Goal: Participate in discussion: Engage in conversation with other users on a specific topic

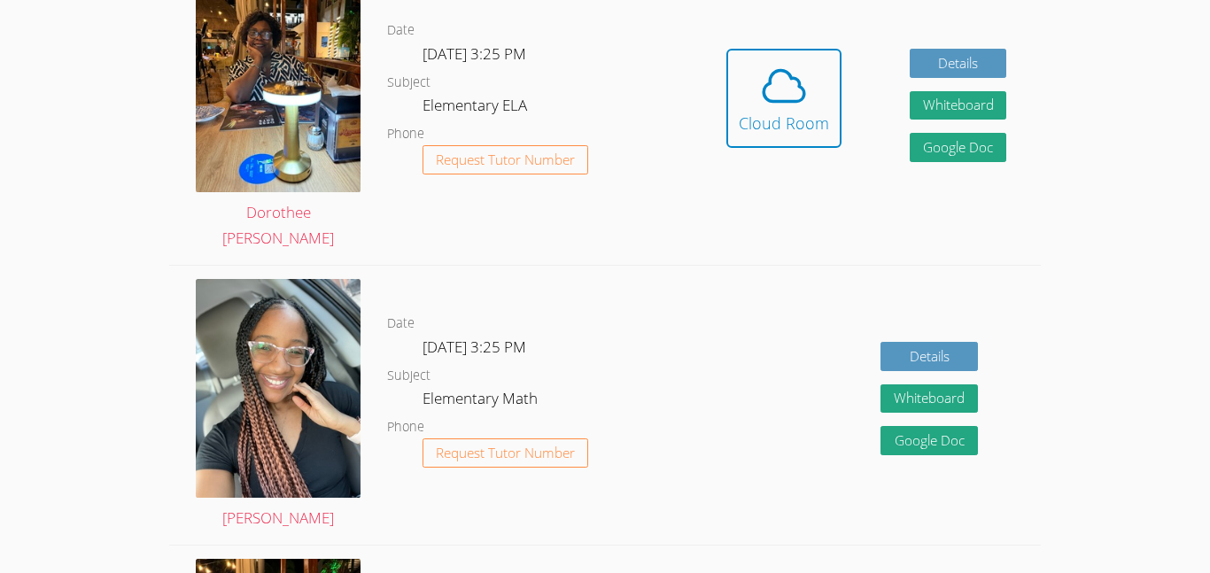
scroll to position [591, 0]
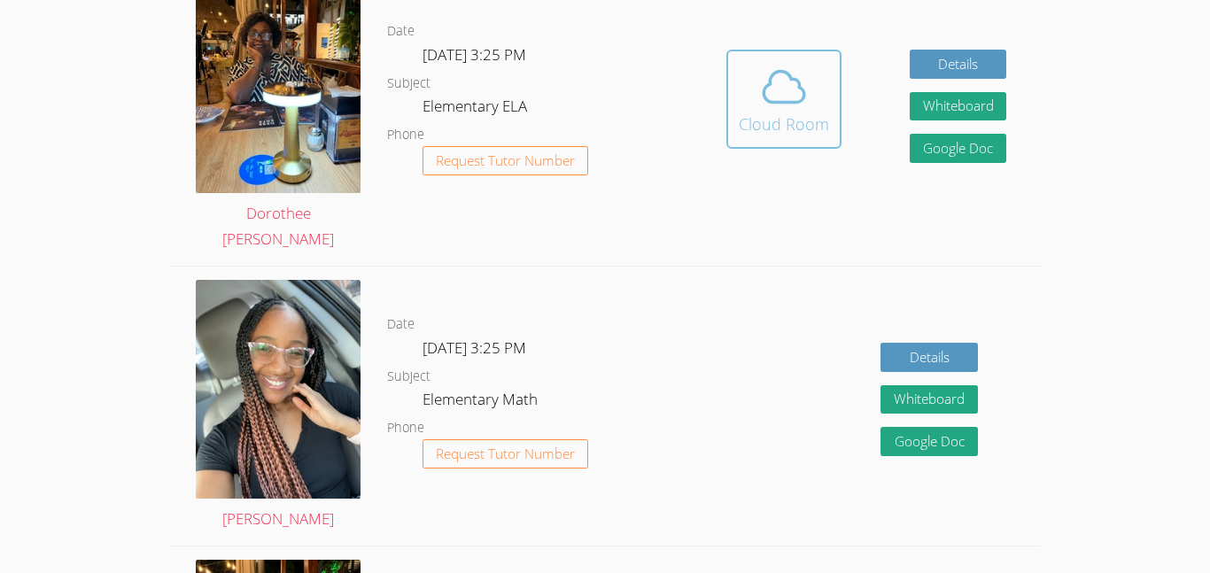
click at [804, 86] on icon at bounding box center [784, 87] width 50 height 50
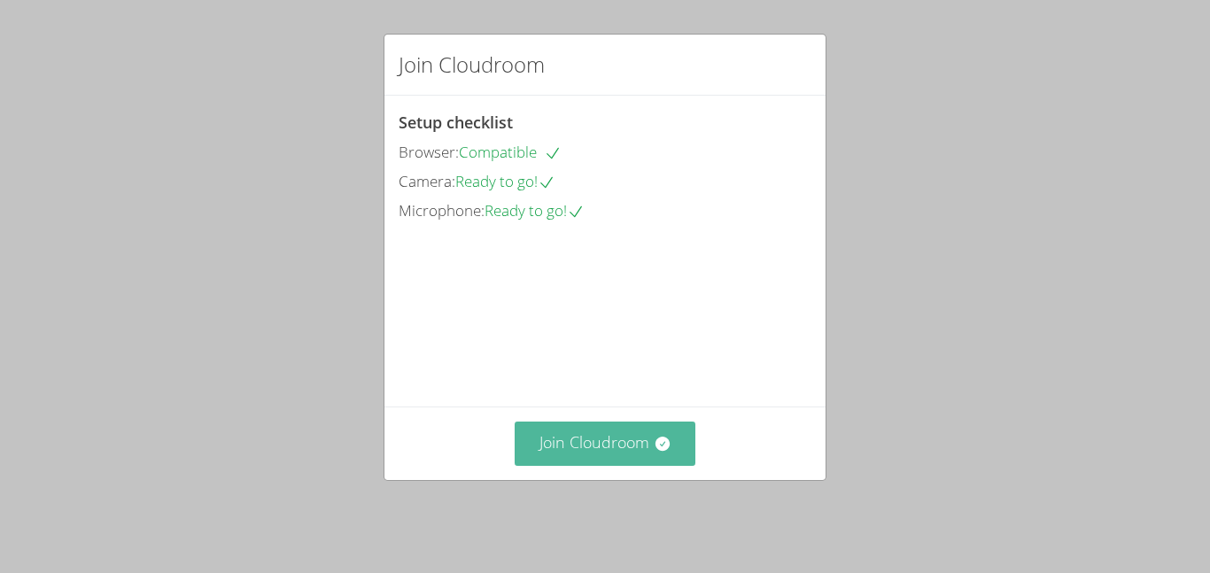
click at [632, 459] on button "Join Cloudroom" at bounding box center [606, 443] width 182 height 43
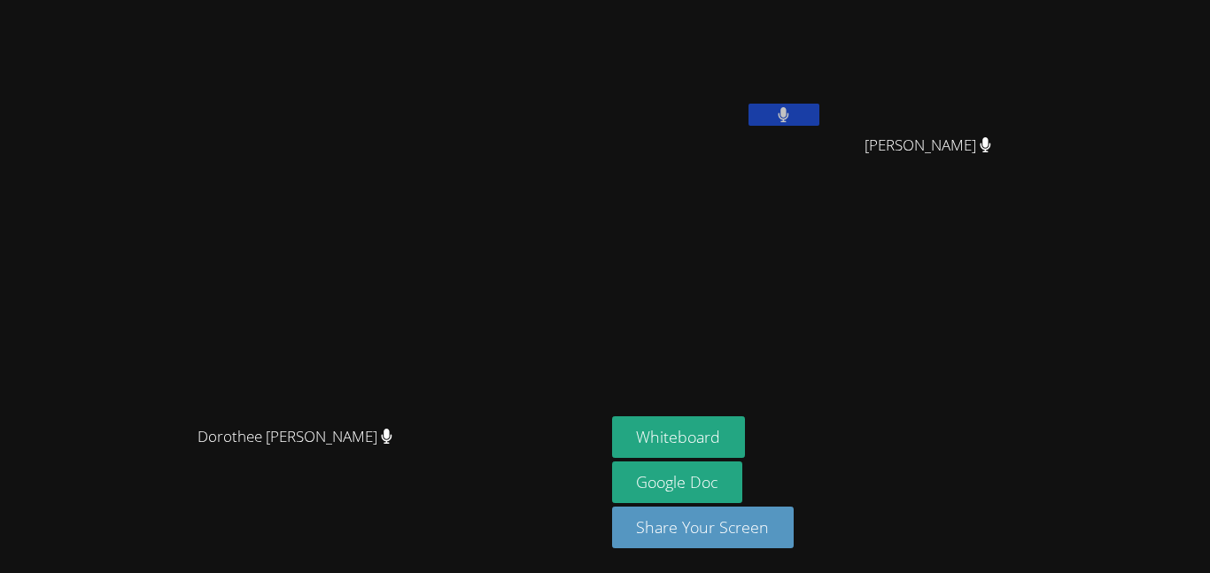
click at [819, 106] on button at bounding box center [784, 115] width 71 height 22
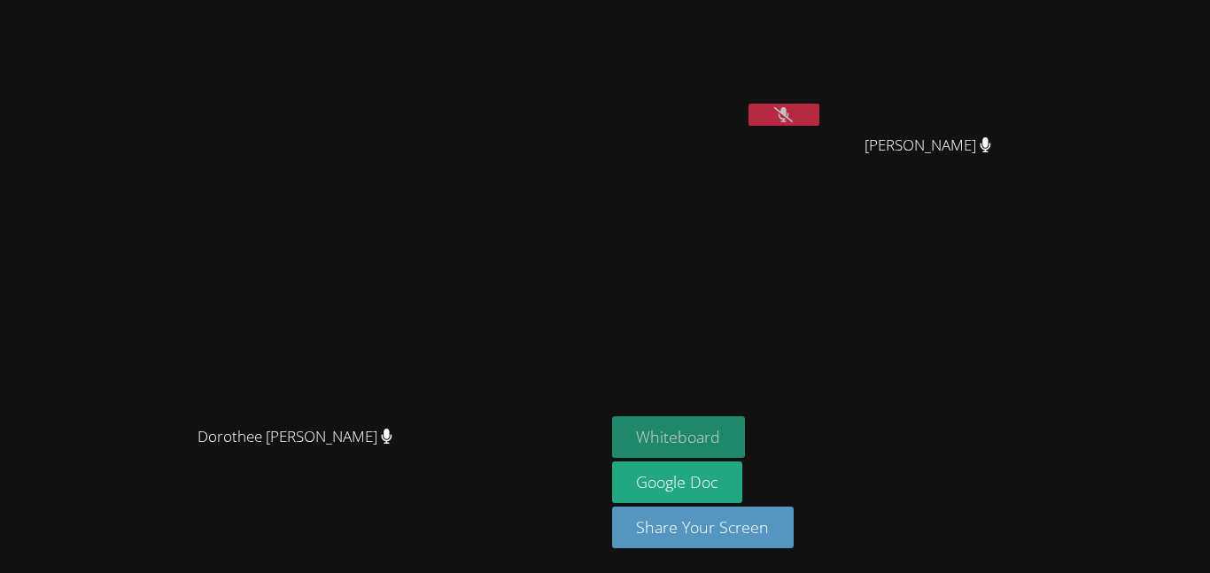
click at [746, 424] on button "Whiteboard" at bounding box center [679, 437] width 134 height 42
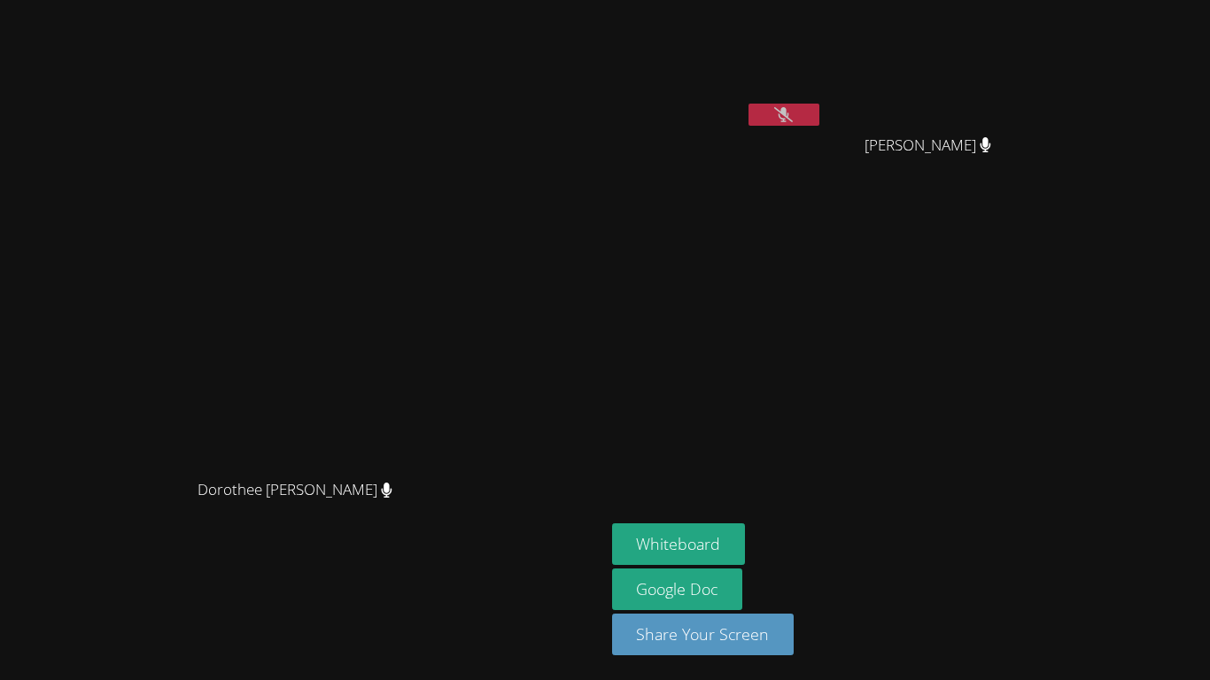
click at [819, 104] on button at bounding box center [784, 115] width 71 height 22
click at [819, 121] on button at bounding box center [784, 115] width 71 height 22
click at [793, 117] on icon at bounding box center [783, 114] width 19 height 15
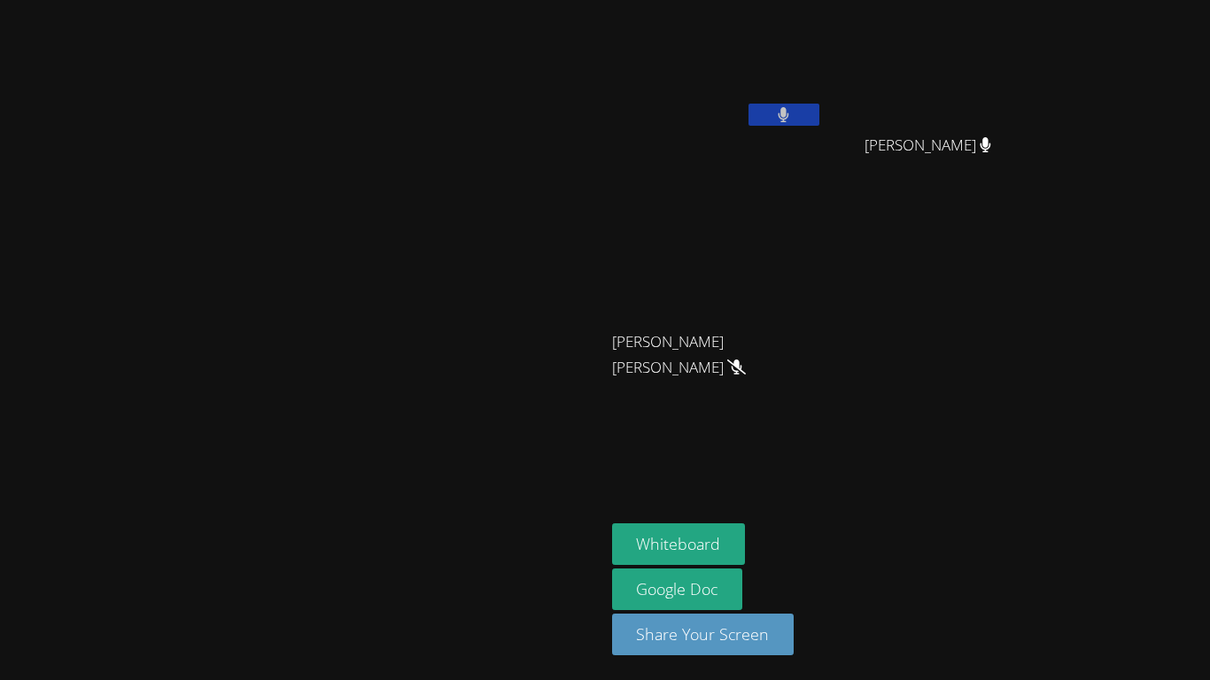
click at [789, 109] on icon at bounding box center [784, 114] width 12 height 15
click at [793, 112] on icon at bounding box center [783, 114] width 19 height 15
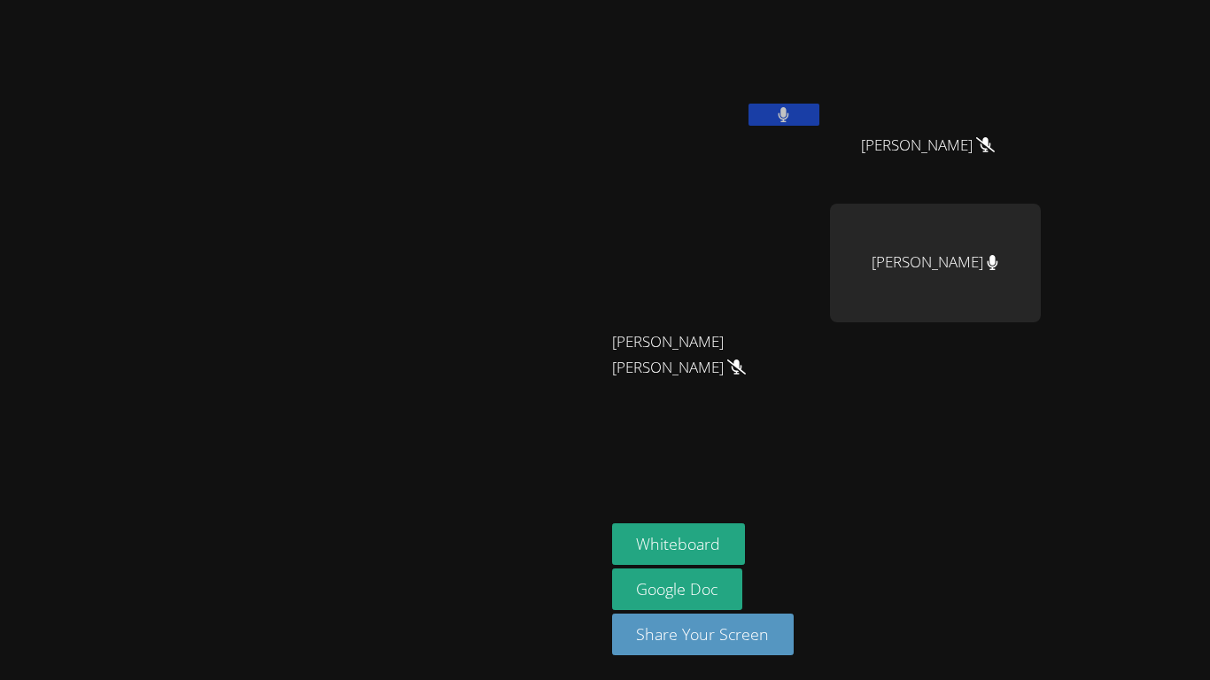
click at [819, 116] on button at bounding box center [784, 115] width 71 height 22
drag, startPoint x: 826, startPoint y: 175, endPoint x: 934, endPoint y: 126, distance: 118.5
click at [823, 126] on div "Jose Lara" at bounding box center [717, 102] width 211 height 190
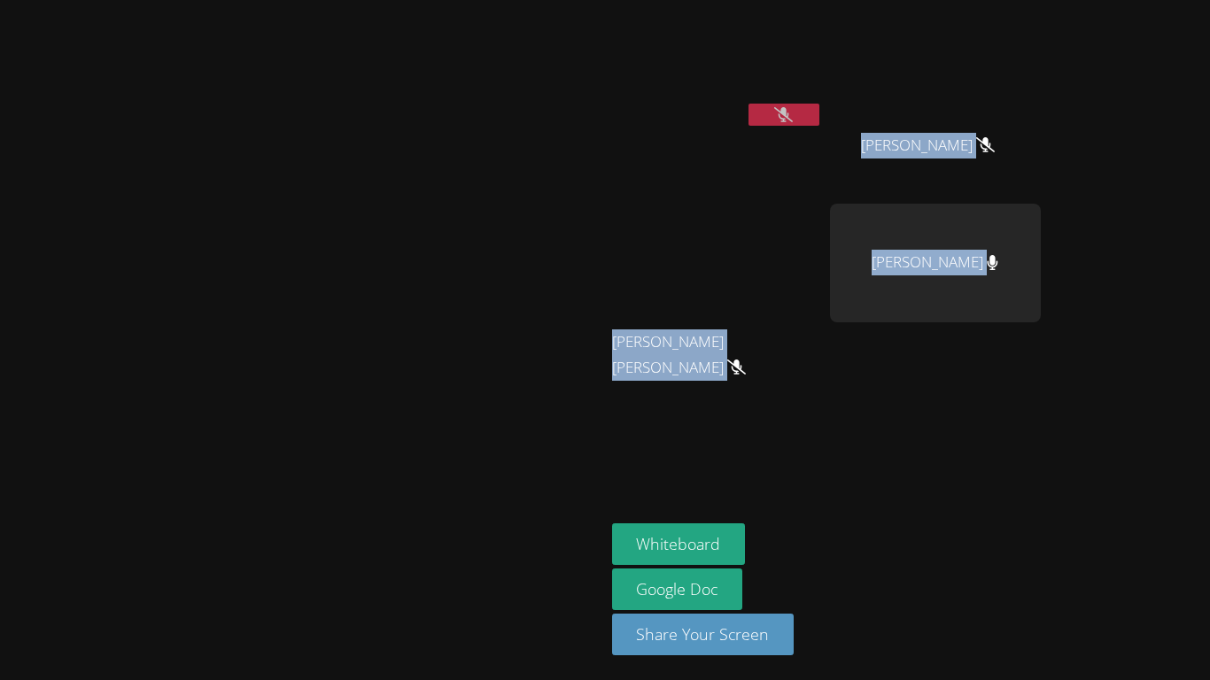
drag, startPoint x: 991, startPoint y: 166, endPoint x: 1209, endPoint y: 340, distance: 279.2
click at [1048, 340] on aside "Jose Lara Loveina Flores Loveina Flores Jo Ann Tobor Jo Ann Tobor Sophia Interi…" at bounding box center [826, 340] width 443 height 680
click at [1198, 394] on div at bounding box center [1198, 394] width 0 height 0
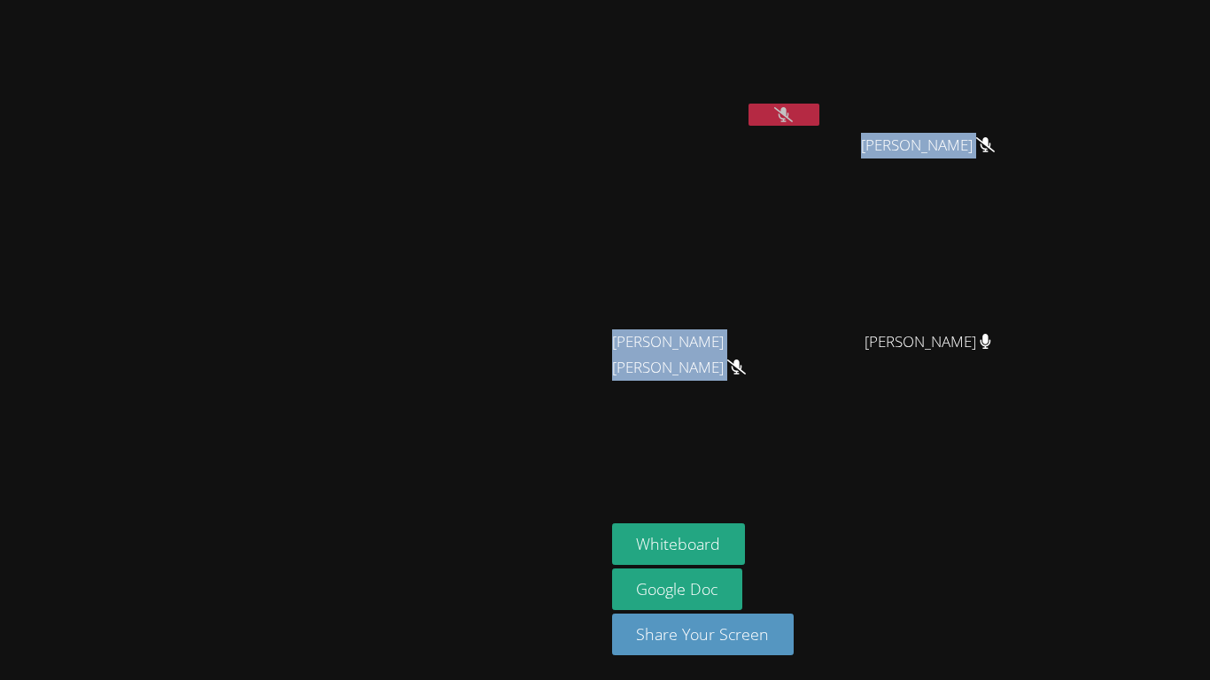
click at [354, 0] on div at bounding box center [177, 0] width 354 height 0
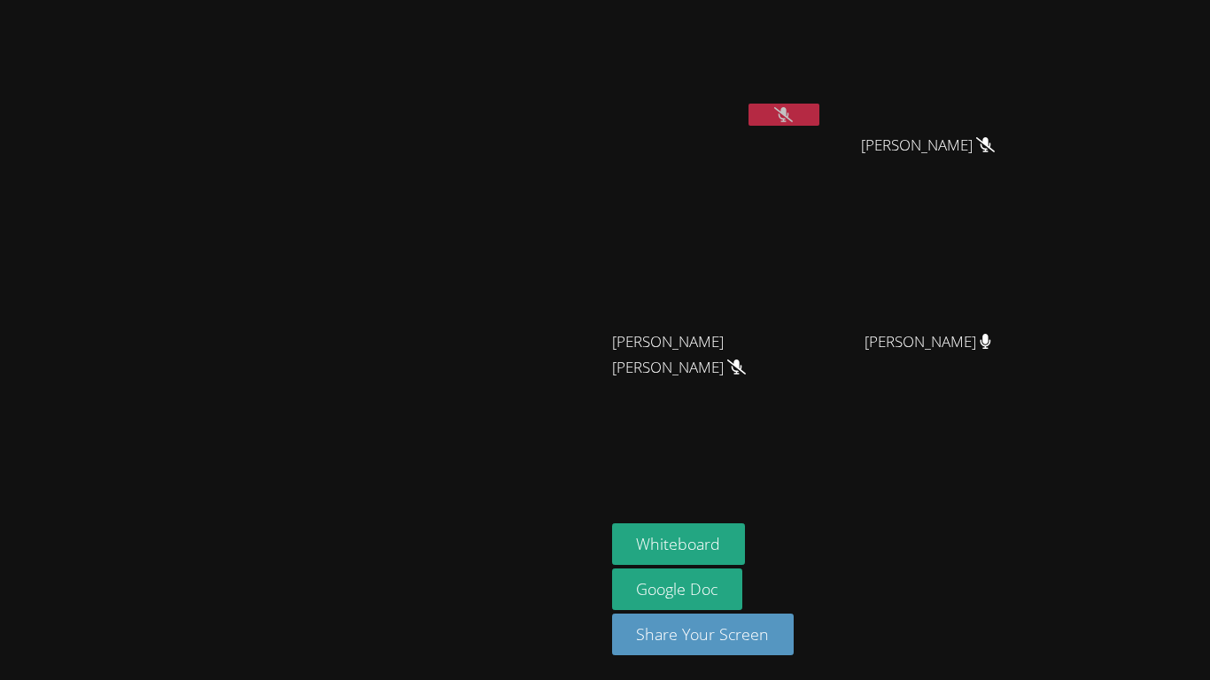
click at [598, 541] on div at bounding box center [302, 505] width 591 height 71
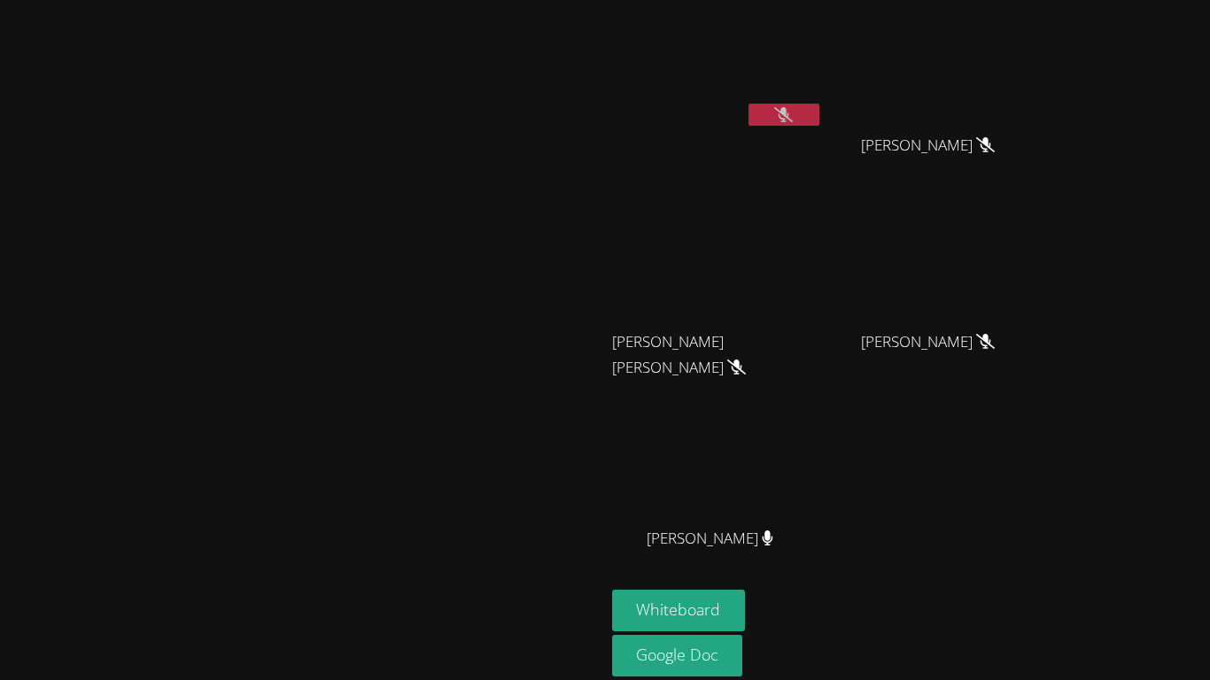
drag, startPoint x: 856, startPoint y: 166, endPoint x: 1079, endPoint y: 598, distance: 486.5
click at [1048, 572] on aside "Jose Lara Loveina Flores Loveina Flores Jo Ann Tobor Jo Ann Tobor Sophia Interi…" at bounding box center [826, 373] width 443 height 747
click at [823, 357] on div "Jo Ann Tobor" at bounding box center [717, 357] width 211 height 71
drag, startPoint x: 854, startPoint y: 158, endPoint x: 960, endPoint y: 630, distance: 484.0
click at [960, 572] on aside "Jose Lara Loveina Flores Loveina Flores Jo Ann Tobor Jo Ann Tobor Sophia Interi…" at bounding box center [826, 373] width 443 height 747
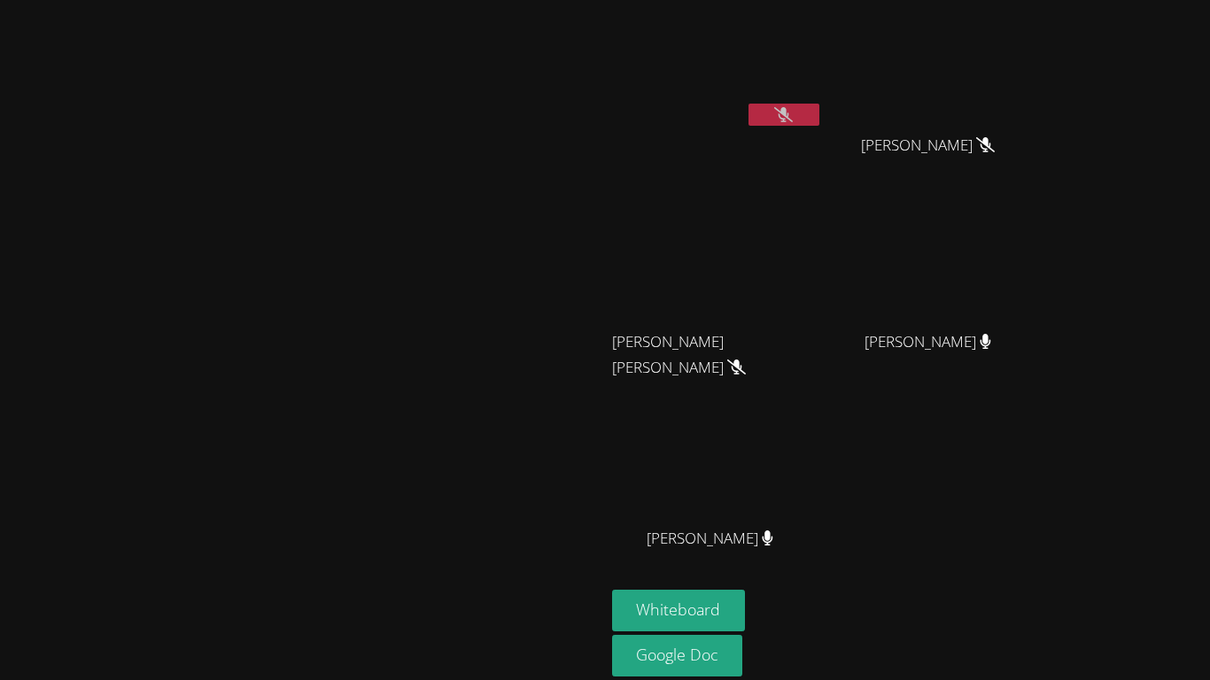
click at [955, 572] on div "Whiteboard Google Doc Share Your Screen" at bounding box center [826, 663] width 429 height 146
click at [819, 109] on button at bounding box center [784, 115] width 71 height 22
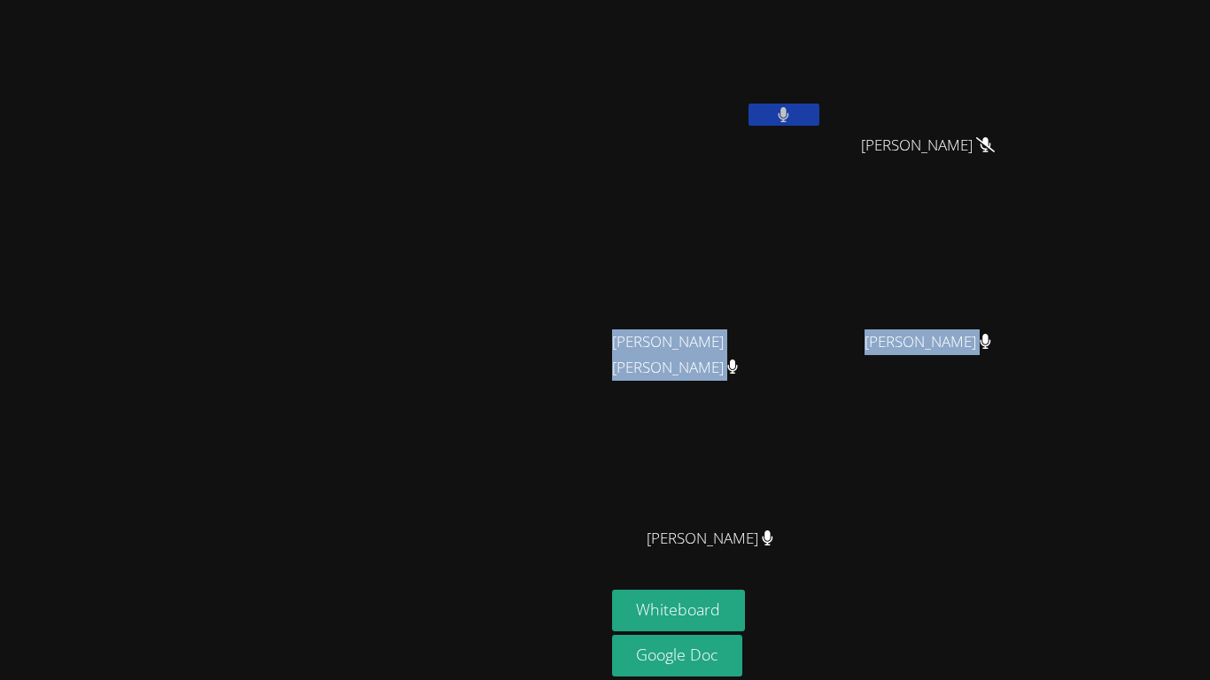
drag, startPoint x: 795, startPoint y: 343, endPoint x: 942, endPoint y: 454, distance: 184.1
click at [942, 454] on div "Jose Lara Loveina Flores Loveina Flores Jo Ann Tobor Jo Ann Tobor Sophia Interi…" at bounding box center [826, 298] width 429 height 583
click at [1018, 558] on div "Jose Lara Loveina Flores Loveina Flores Jo Ann Tobor Jo Ann Tobor Sophia Interi…" at bounding box center [826, 298] width 429 height 583
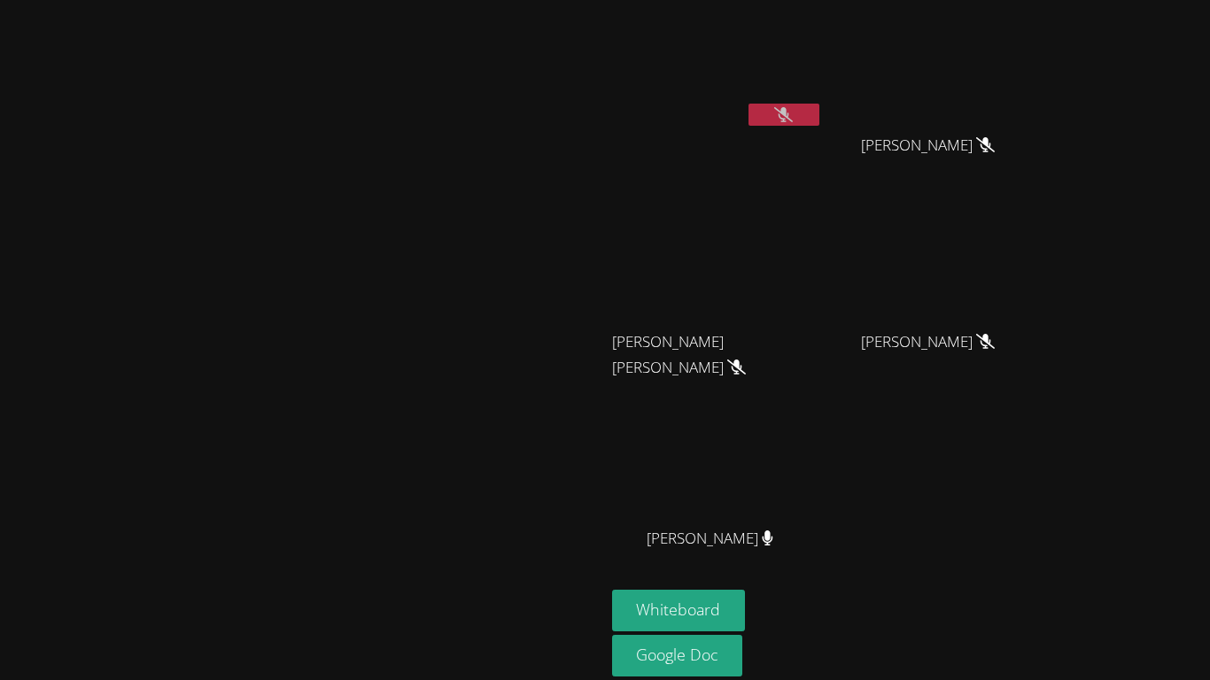
click at [819, 127] on div at bounding box center [784, 117] width 71 height 27
click at [819, 117] on button at bounding box center [784, 115] width 71 height 22
click at [823, 100] on video at bounding box center [717, 66] width 211 height 119
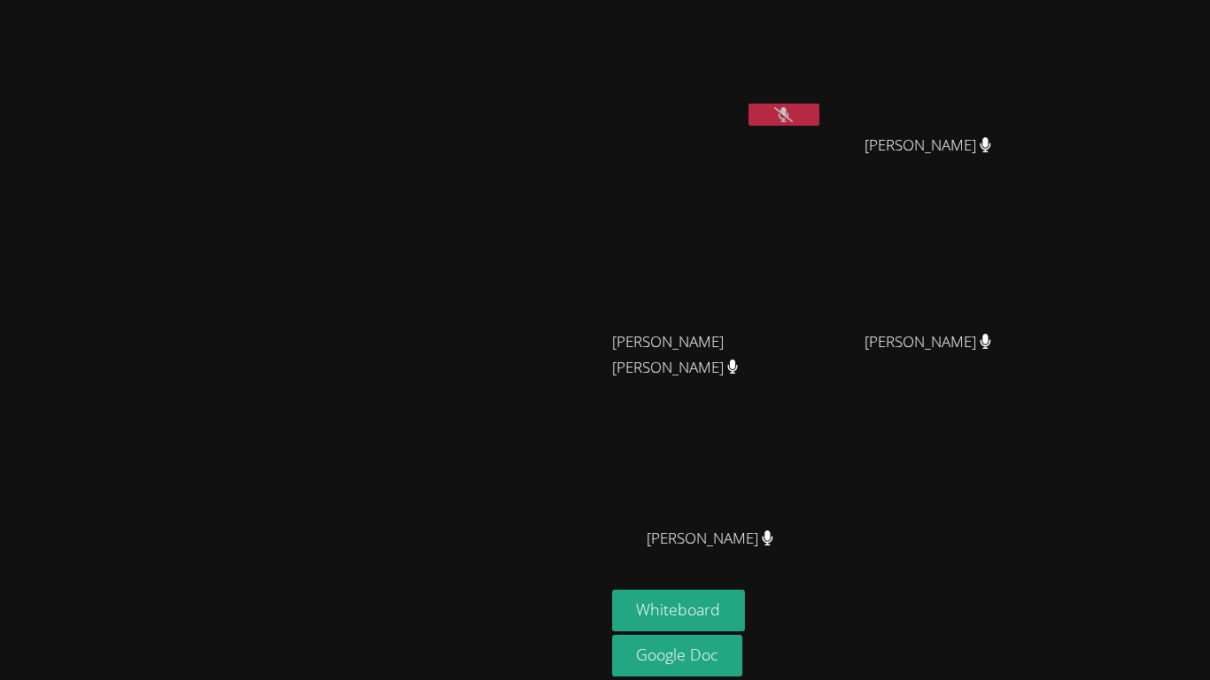
click at [793, 113] on icon at bounding box center [783, 114] width 19 height 15
drag, startPoint x: 905, startPoint y: 181, endPoint x: 1043, endPoint y: 151, distance: 140.4
click at [1041, 151] on div "Jose Lara Loveina Flores Loveina Flores Jo Ann Tobor Jo Ann Tobor Sophia Interi…" at bounding box center [826, 298] width 429 height 583
click at [999, 119] on video at bounding box center [935, 66] width 211 height 119
click at [823, 151] on div "Jose Lara" at bounding box center [717, 102] width 211 height 190
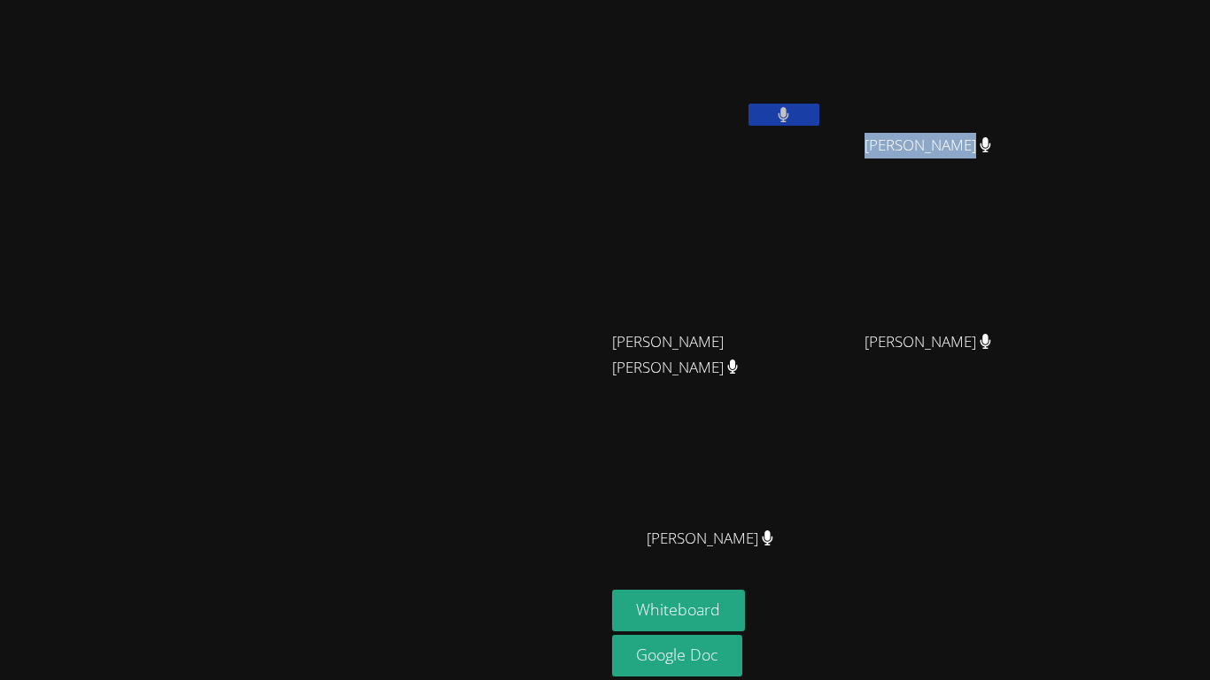
drag, startPoint x: 1006, startPoint y: 171, endPoint x: 1129, endPoint y: 152, distance: 124.5
click at [1041, 152] on div "Loveina Flores" at bounding box center [935, 161] width 211 height 71
click at [1118, 156] on div at bounding box center [1118, 156] width 0 height 0
click at [354, 0] on div at bounding box center [177, 0] width 354 height 0
click at [823, 161] on div "Jose Lara" at bounding box center [717, 102] width 211 height 190
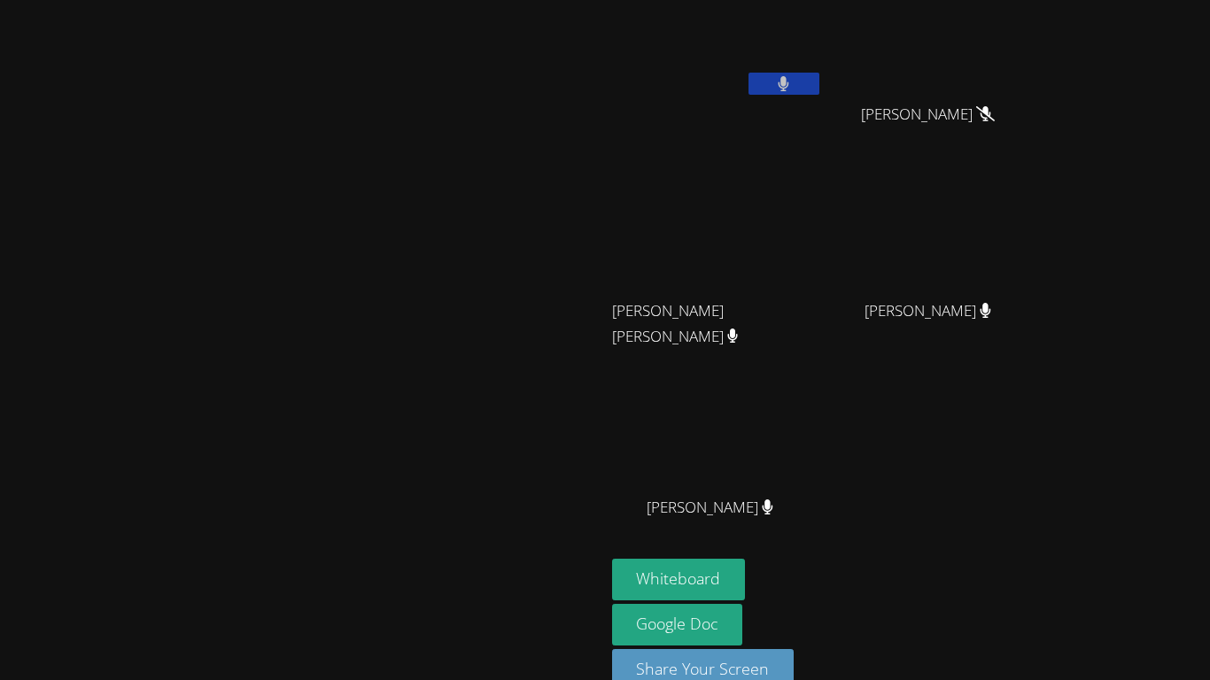
scroll to position [66, 0]
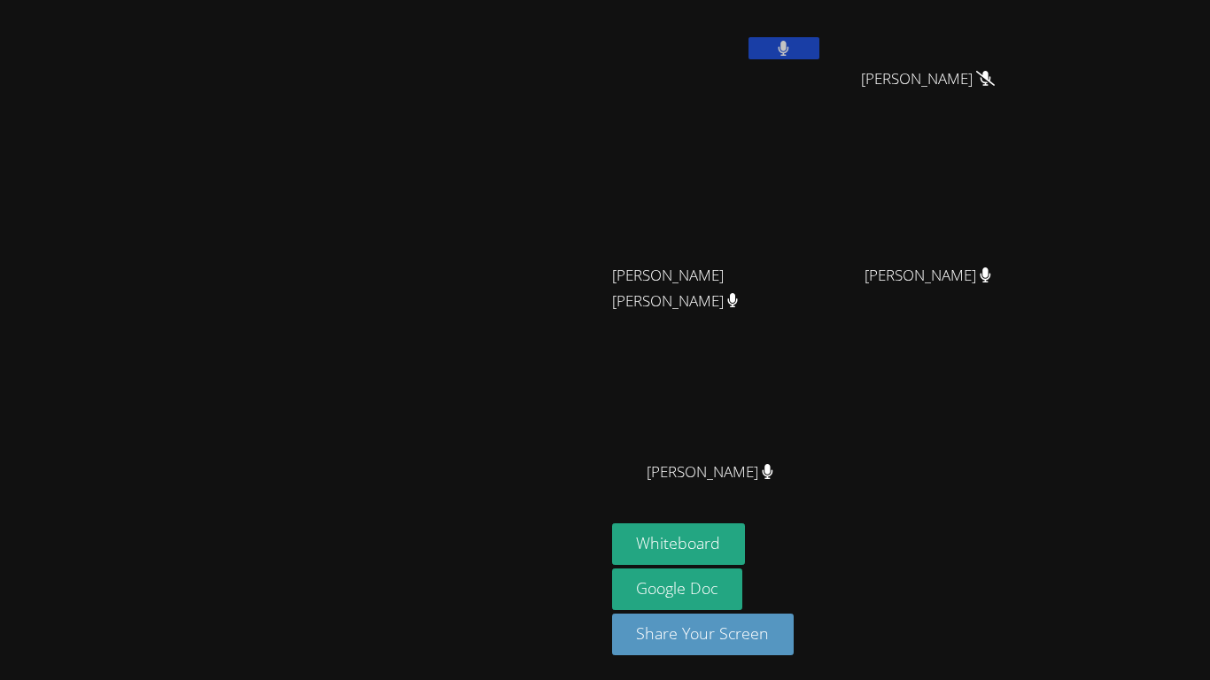
drag, startPoint x: 862, startPoint y: 172, endPoint x: 1204, endPoint y: 665, distance: 600.3
click at [1204, 572] on div "Dorothee Marie Laguerre Jose Lara Loveina Flores Loveina Flores Jo Ann Tobor Jo…" at bounding box center [605, 340] width 1210 height 680
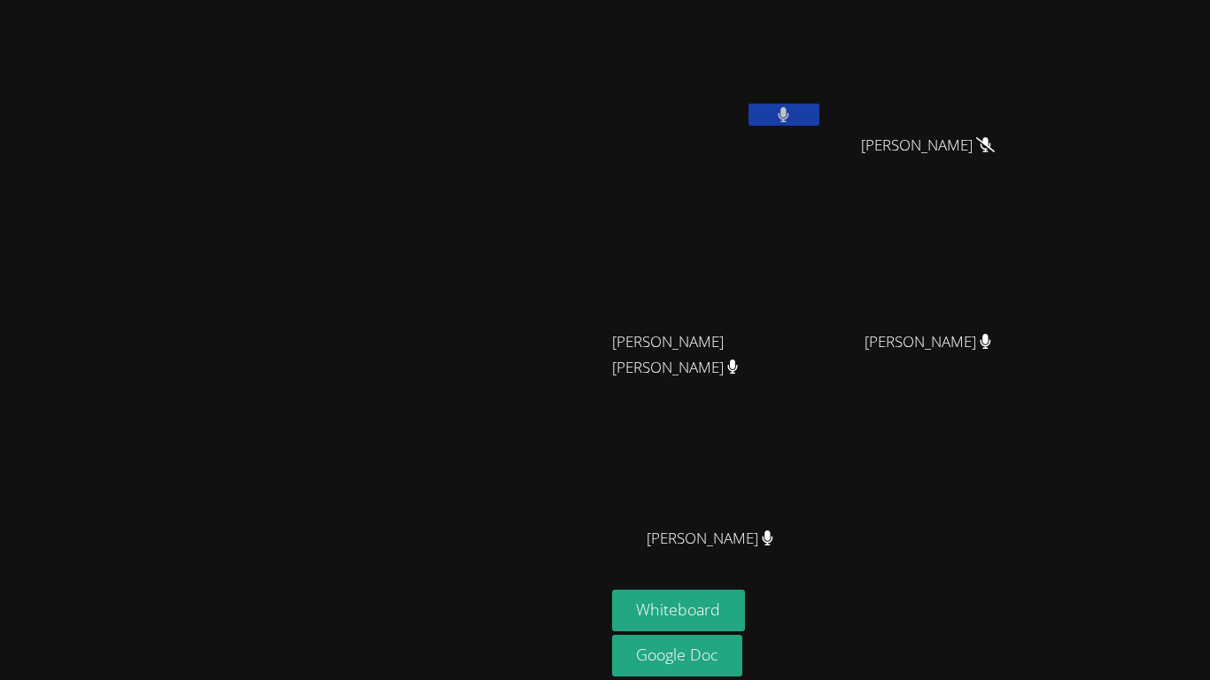
click at [789, 111] on icon at bounding box center [784, 114] width 12 height 15
click at [1041, 536] on div "Jose Lara Loveina Flores Loveina Flores Jo Ann Tobor Jo Ann Tobor Sophia Interi…" at bounding box center [826, 298] width 429 height 583
click at [819, 113] on button at bounding box center [784, 115] width 71 height 22
click at [435, 491] on video at bounding box center [302, 338] width 266 height 332
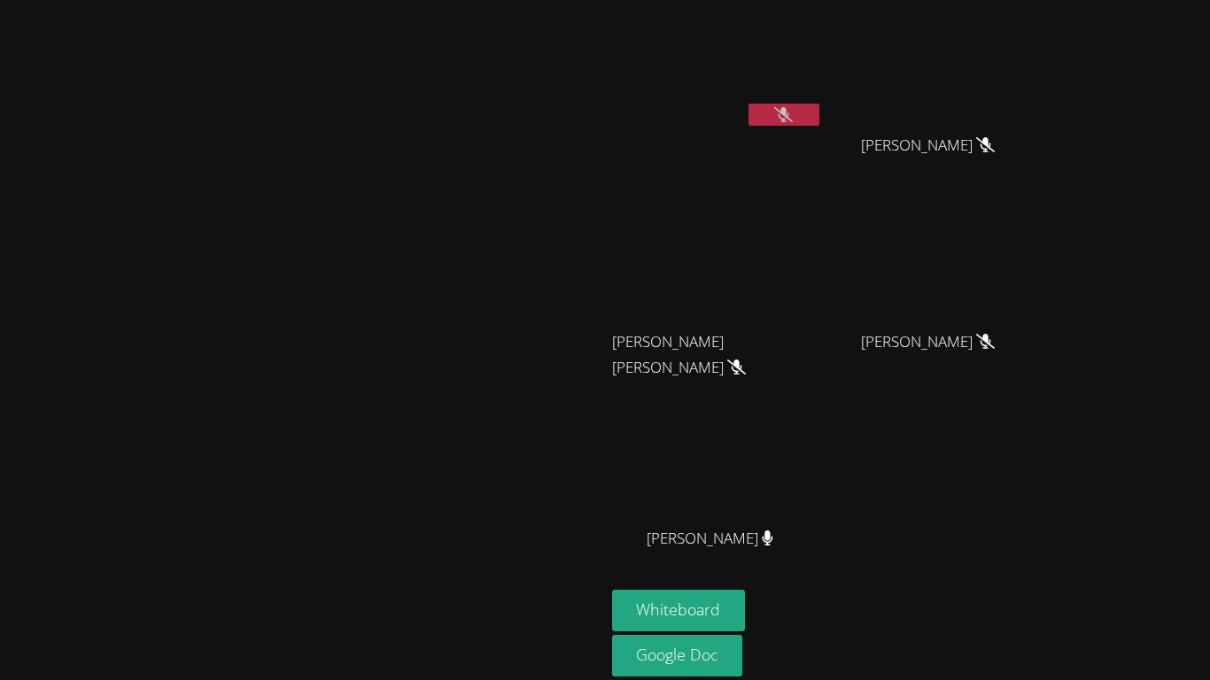
click at [819, 122] on button at bounding box center [784, 115] width 71 height 22
click at [819, 128] on div at bounding box center [784, 117] width 71 height 27
click at [819, 107] on button at bounding box center [784, 115] width 71 height 22
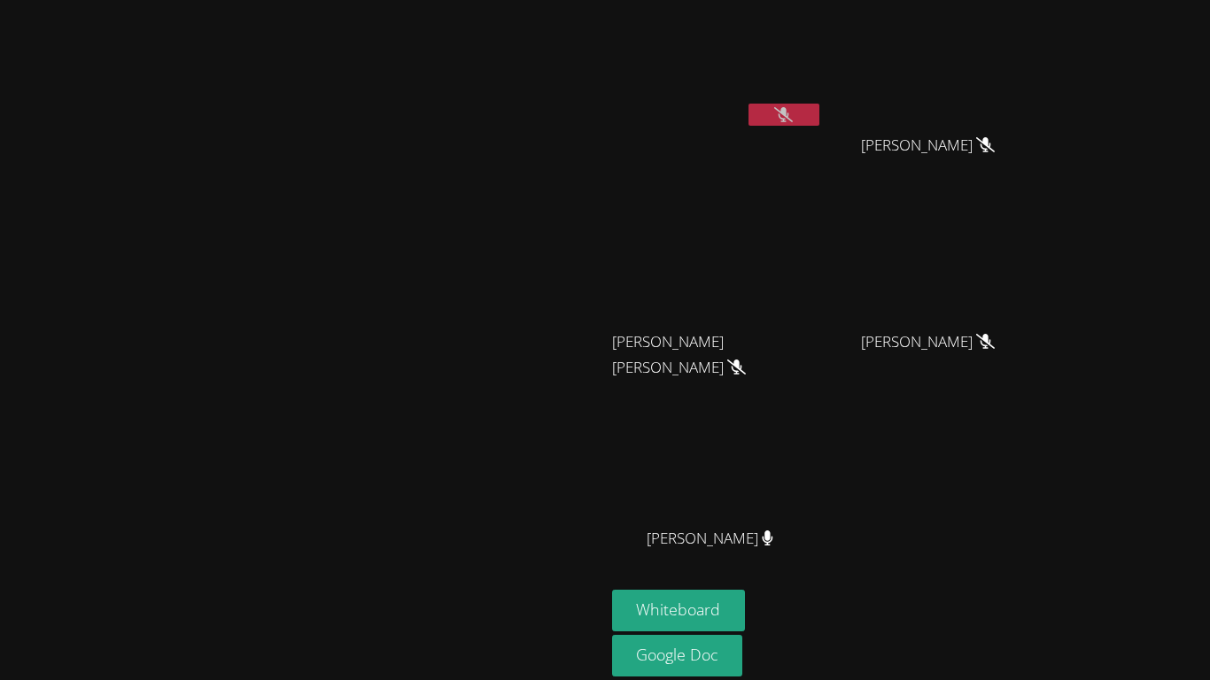
click at [793, 107] on icon at bounding box center [783, 114] width 19 height 15
click at [789, 113] on icon at bounding box center [784, 114] width 11 height 15
click at [823, 210] on video at bounding box center [717, 263] width 211 height 119
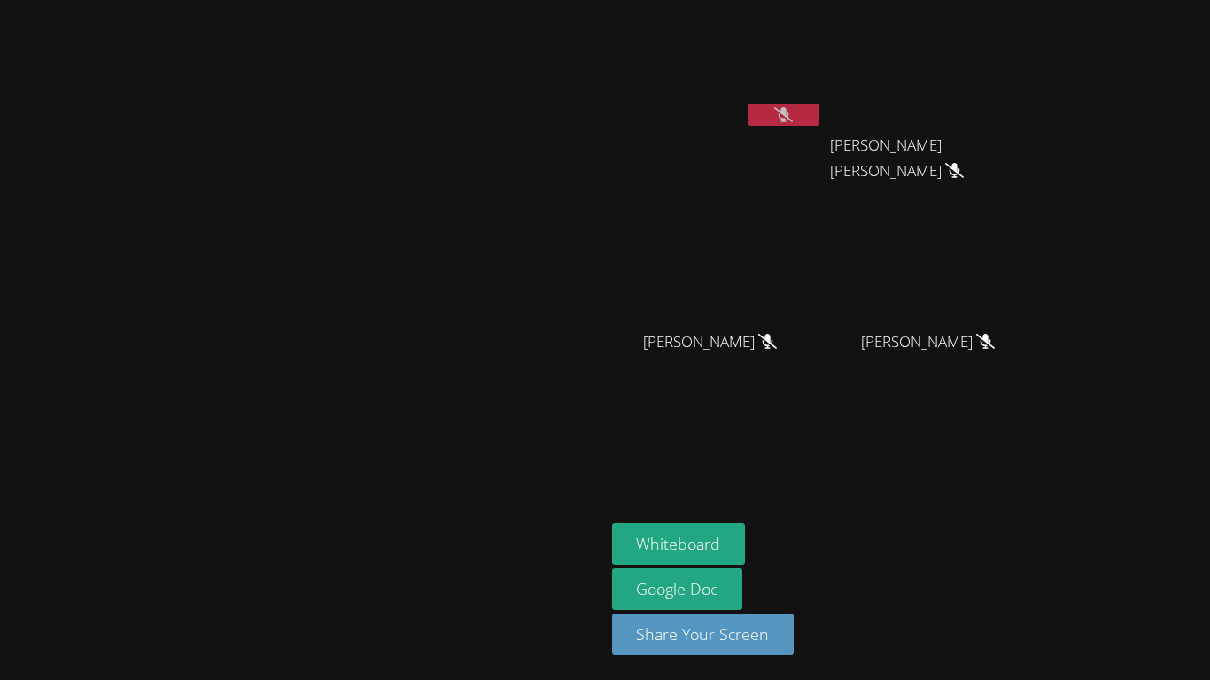
click at [823, 102] on video at bounding box center [717, 66] width 211 height 119
click at [793, 107] on icon at bounding box center [783, 114] width 19 height 15
click at [789, 108] on icon at bounding box center [784, 114] width 12 height 15
click at [819, 115] on button at bounding box center [784, 115] width 71 height 22
click at [819, 119] on button at bounding box center [784, 115] width 71 height 22
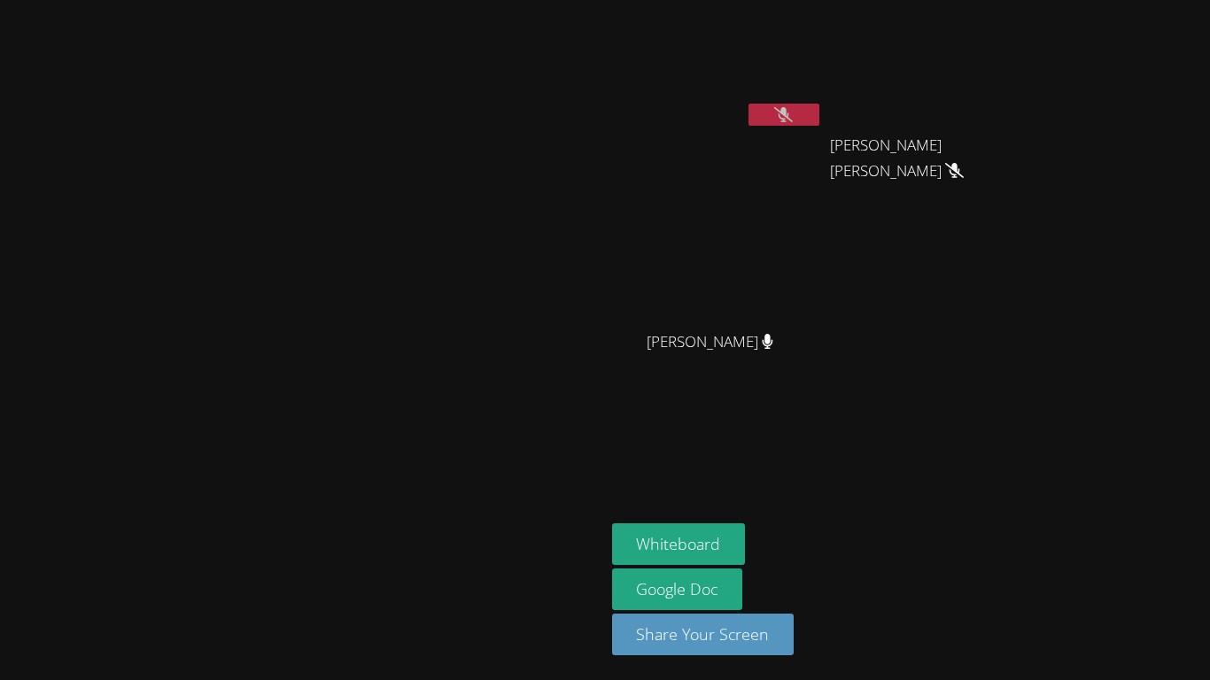
click at [793, 109] on icon at bounding box center [783, 114] width 19 height 15
click at [819, 122] on button at bounding box center [784, 115] width 71 height 22
click at [819, 118] on button at bounding box center [784, 115] width 71 height 22
click at [819, 113] on button at bounding box center [784, 115] width 71 height 22
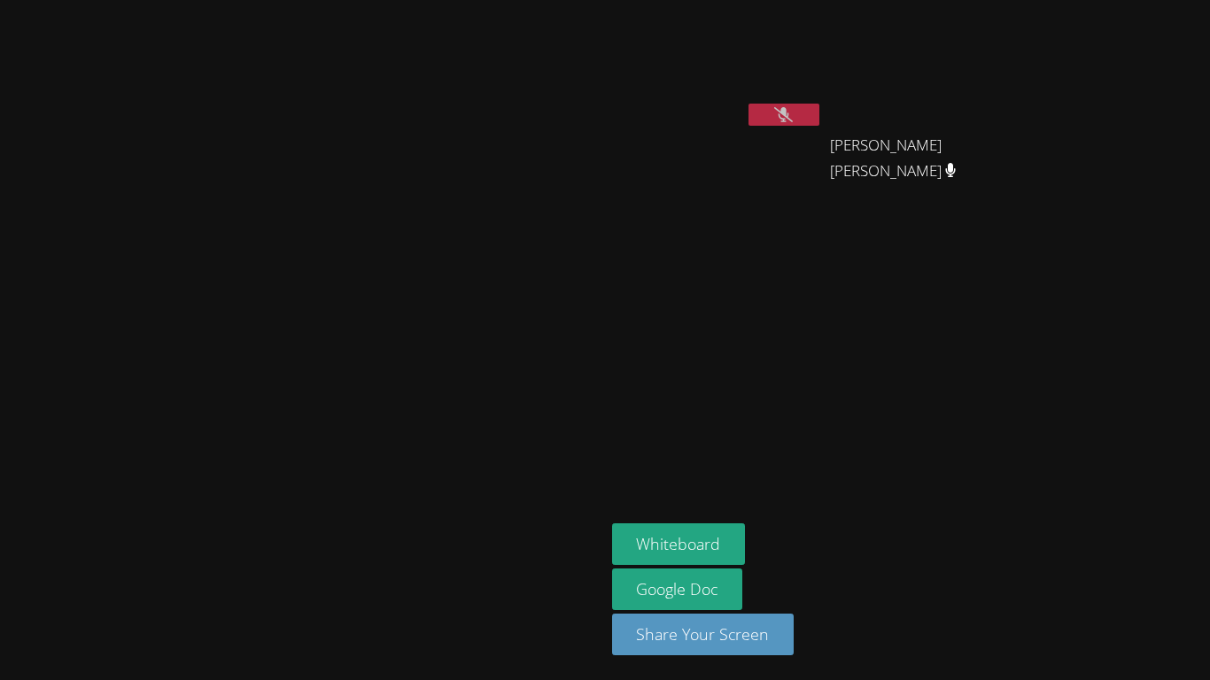
click at [823, 98] on video at bounding box center [717, 66] width 211 height 119
click at [823, 101] on video at bounding box center [717, 66] width 211 height 119
click at [819, 126] on div at bounding box center [784, 117] width 71 height 27
click at [793, 112] on icon at bounding box center [783, 114] width 19 height 15
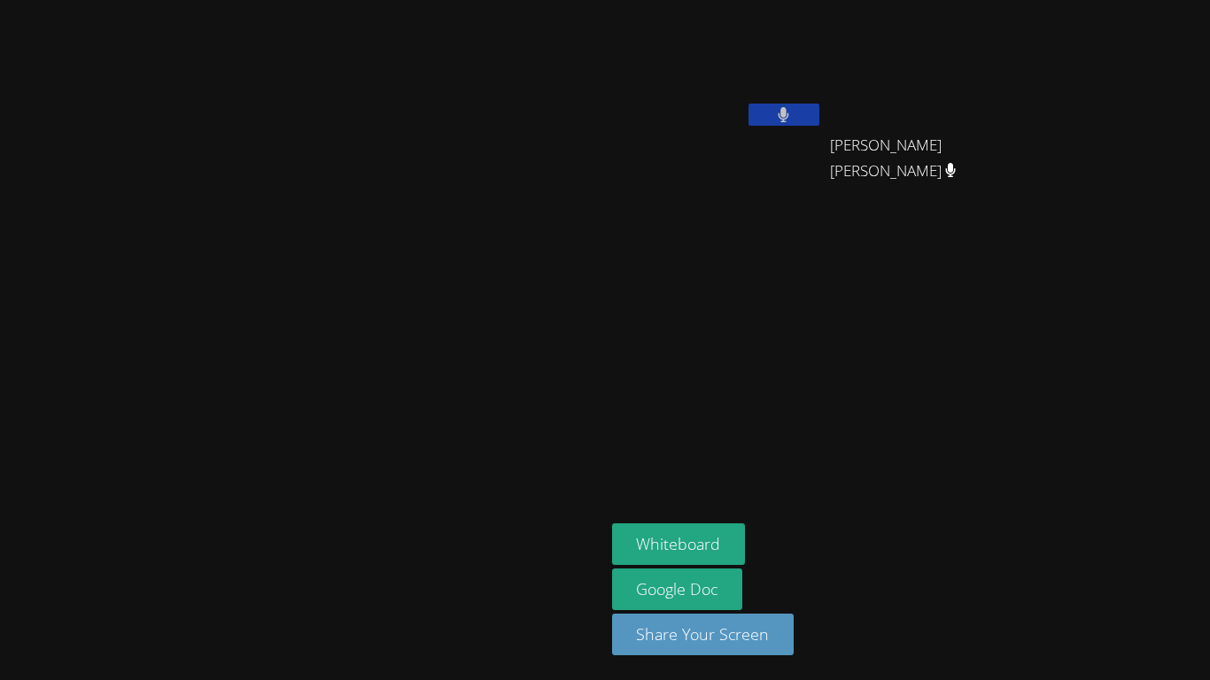
click at [789, 112] on icon at bounding box center [784, 114] width 11 height 15
click at [793, 112] on icon at bounding box center [783, 114] width 19 height 15
click at [789, 112] on icon at bounding box center [784, 114] width 11 height 15
click at [793, 110] on icon at bounding box center [783, 114] width 19 height 15
click at [819, 110] on button at bounding box center [784, 115] width 71 height 22
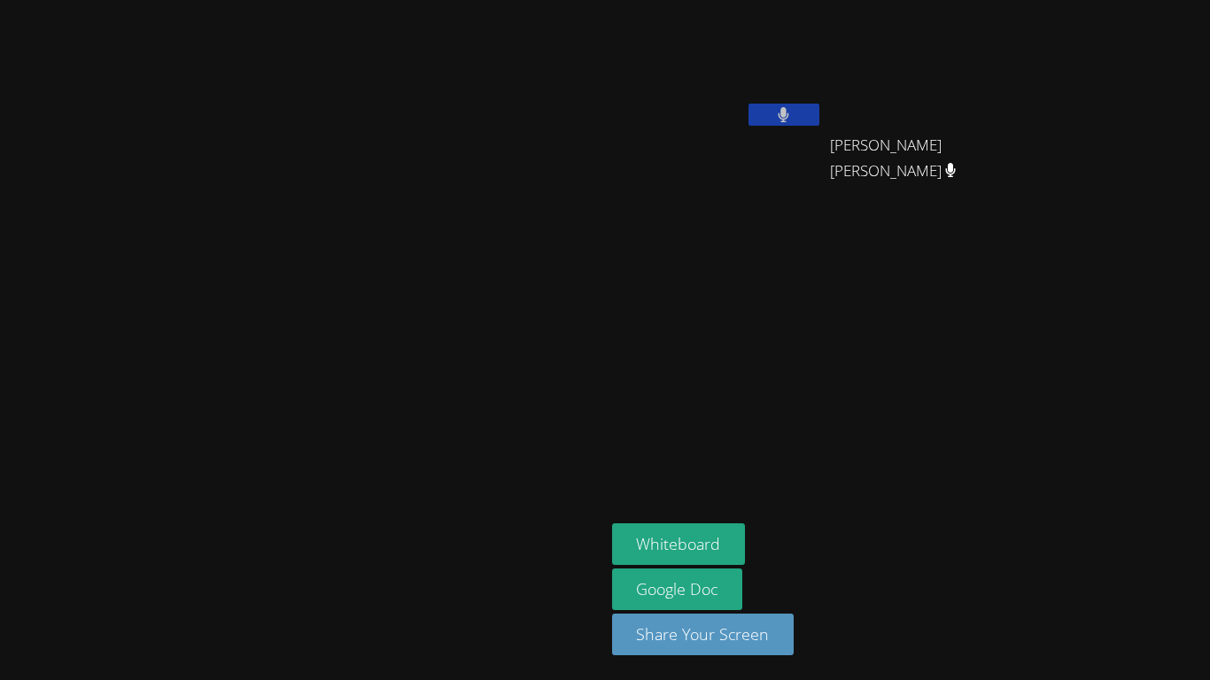
click at [789, 116] on icon at bounding box center [784, 114] width 11 height 15
click at [793, 116] on icon at bounding box center [783, 114] width 19 height 15
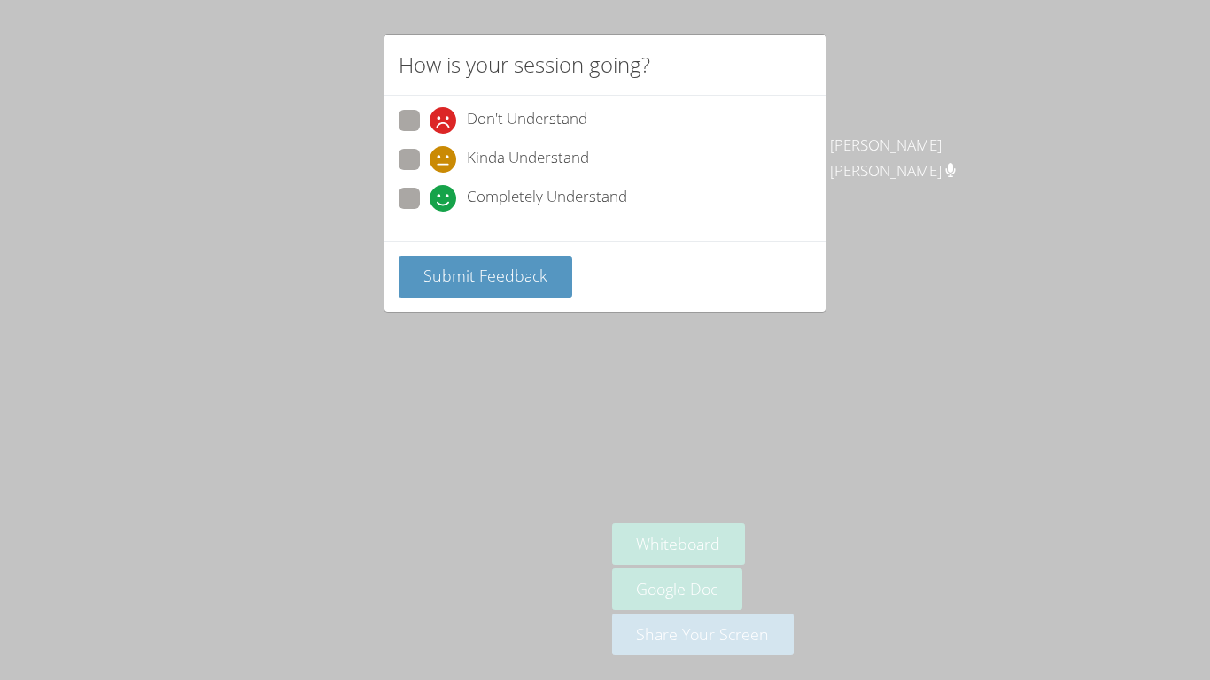
click at [424, 221] on div "Don't Understand Kinda Understand Completely Understand" at bounding box center [604, 168] width 441 height 145
click at [417, 211] on label "Completely Understand" at bounding box center [513, 200] width 229 height 24
click at [430, 203] on input "Completely Understand" at bounding box center [437, 195] width 15 height 15
radio input "true"
click at [484, 292] on button "Submit Feedback" at bounding box center [486, 277] width 174 height 42
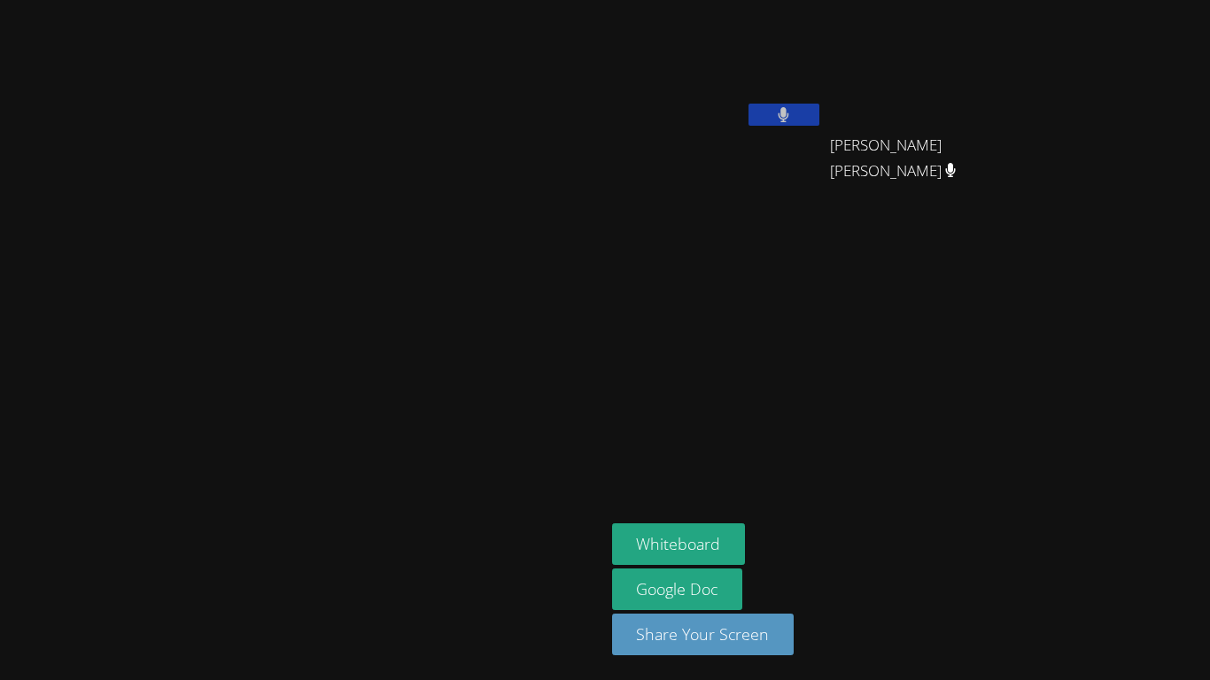
click at [819, 105] on button at bounding box center [784, 115] width 71 height 22
click at [793, 109] on icon at bounding box center [783, 114] width 19 height 15
click at [789, 109] on icon at bounding box center [784, 114] width 12 height 15
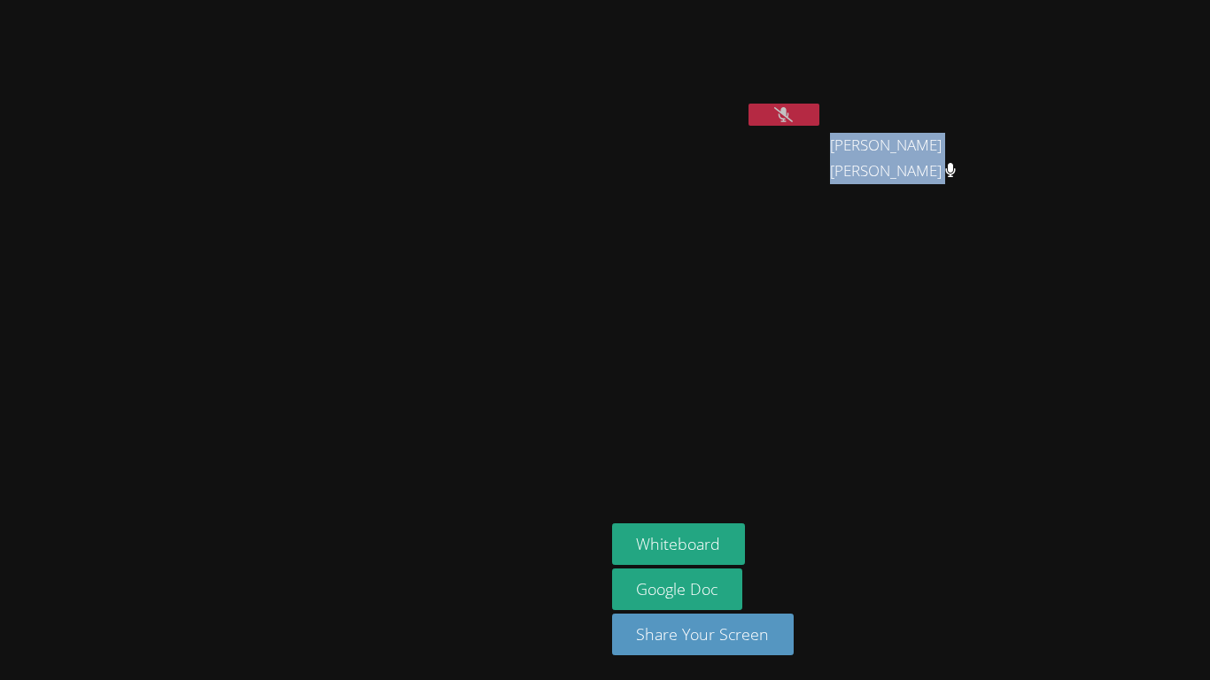
drag, startPoint x: 1013, startPoint y: 154, endPoint x: 1209, endPoint y: 144, distance: 196.0
click at [1048, 144] on aside "Jose Lara Jo Ann Tobor Jo Ann Tobor Whiteboard Google Doc Share Your Screen" at bounding box center [826, 340] width 443 height 680
click at [1028, 223] on aside "Jose Lara Jo Ann Tobor Jo Ann Tobor Whiteboard Google Doc Share Your Screen" at bounding box center [826, 340] width 443 height 680
click at [823, 120] on video at bounding box center [717, 66] width 211 height 119
click at [819, 116] on button at bounding box center [784, 115] width 71 height 22
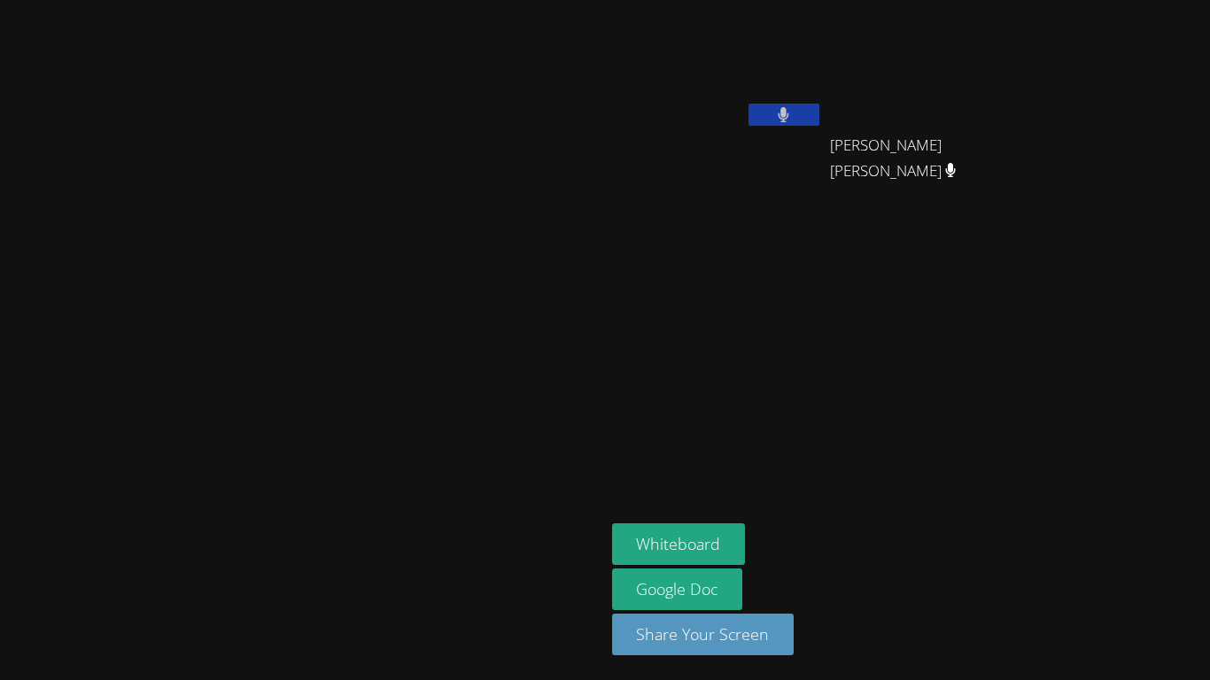
click at [819, 116] on button at bounding box center [784, 115] width 71 height 22
